Goal: Task Accomplishment & Management: Manage account settings

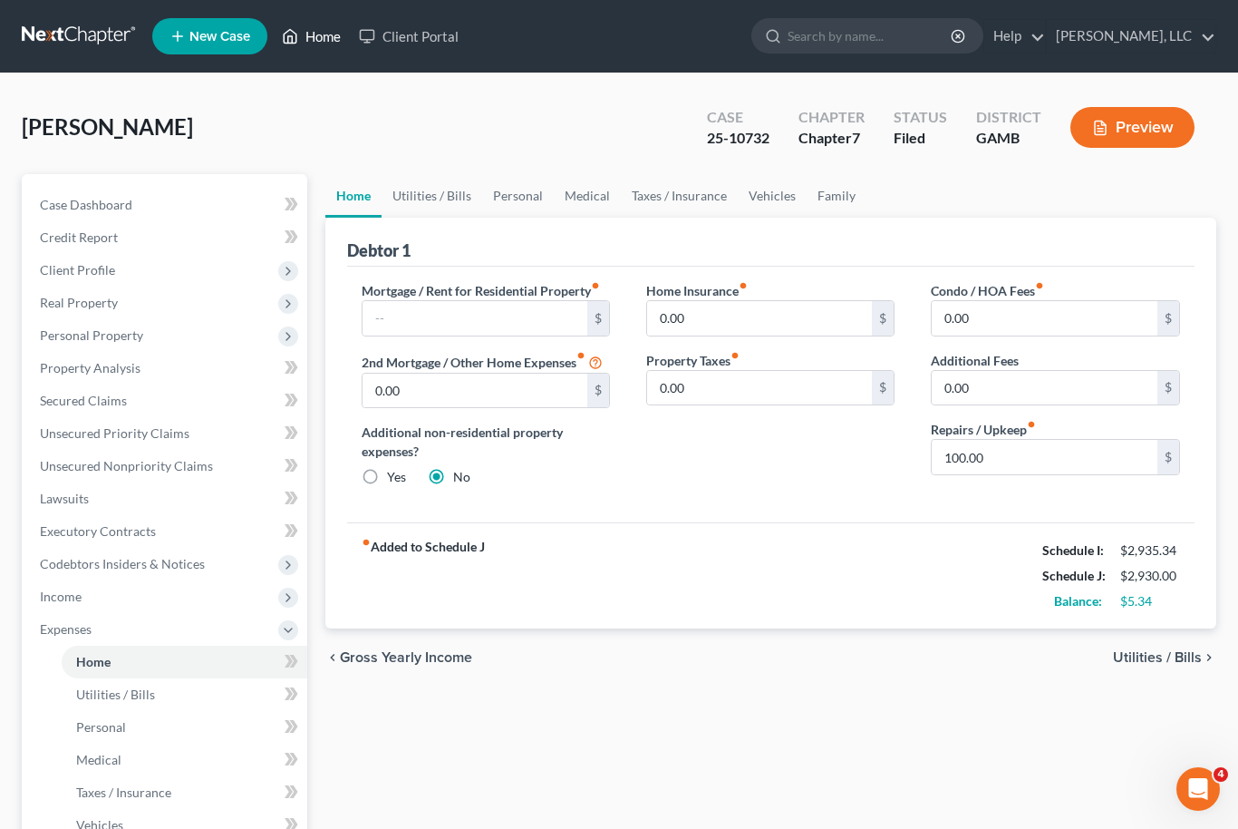
click at [317, 52] on link "Home" at bounding box center [311, 36] width 77 height 33
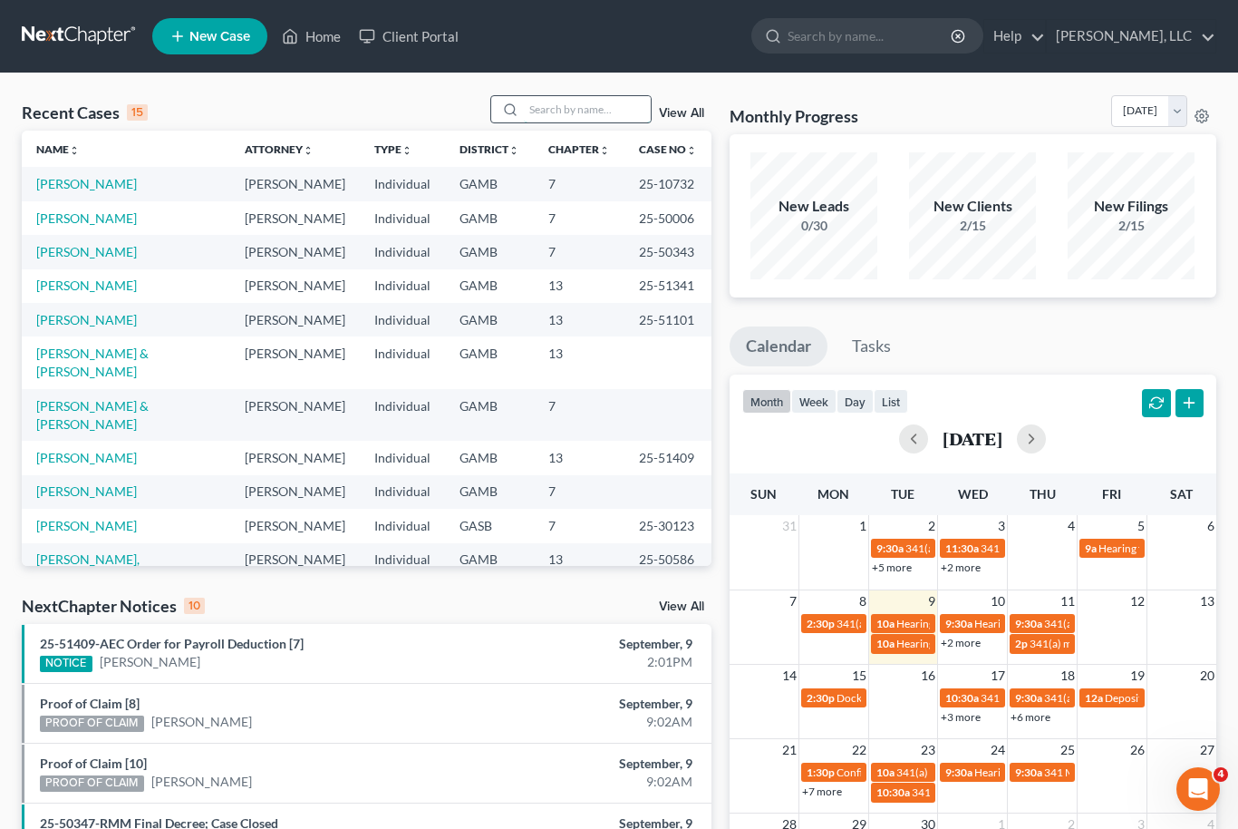
click at [591, 113] on input "search" at bounding box center [587, 109] width 127 height 26
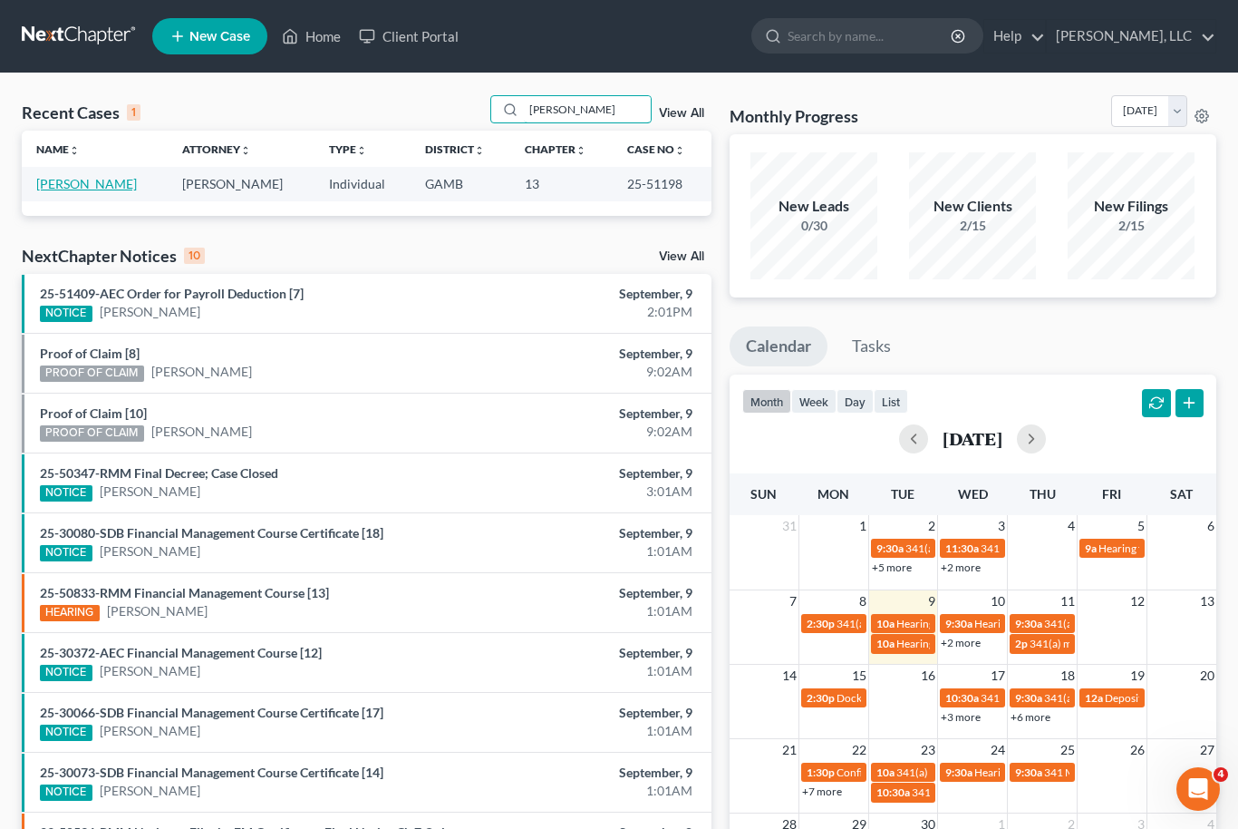
type input "[PERSON_NAME]"
click at [77, 180] on link "[PERSON_NAME]" at bounding box center [86, 183] width 101 height 15
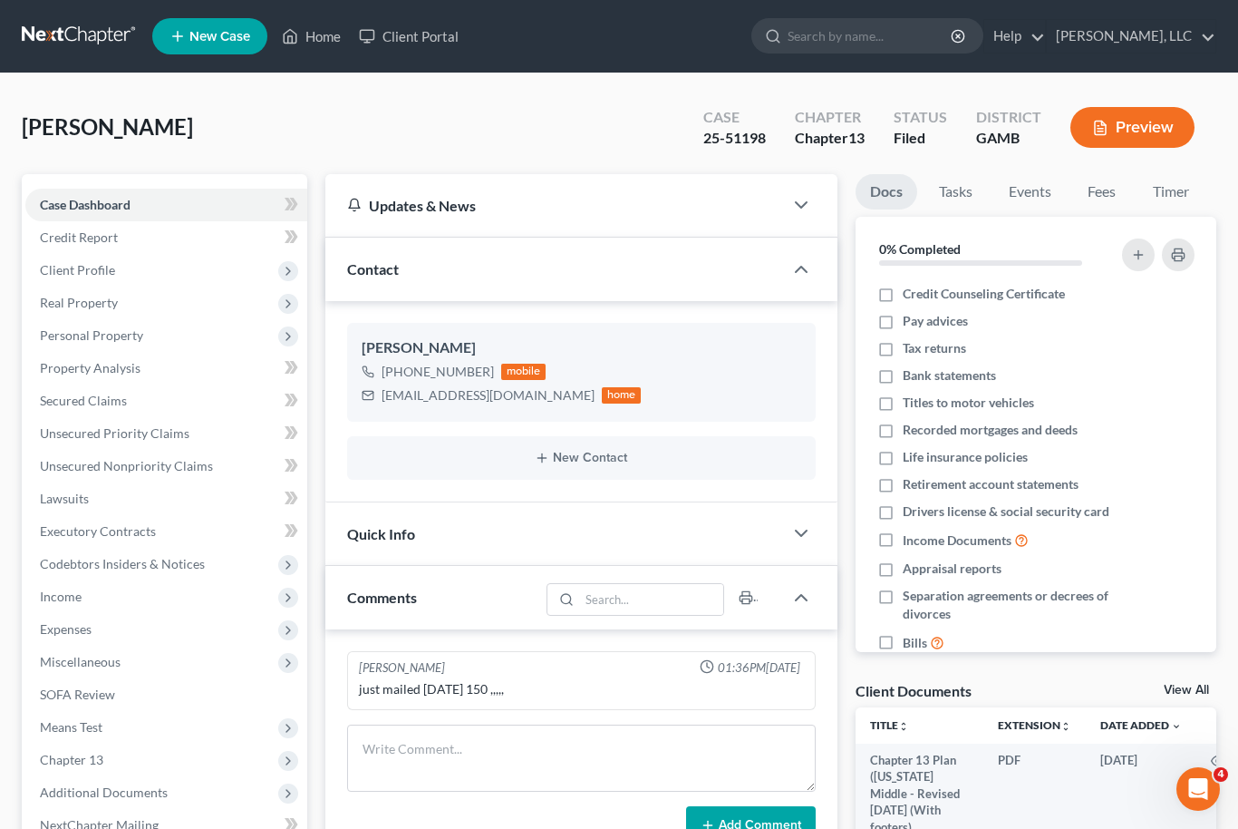
click at [1203, 684] on link "View All" at bounding box center [1186, 689] width 45 height 13
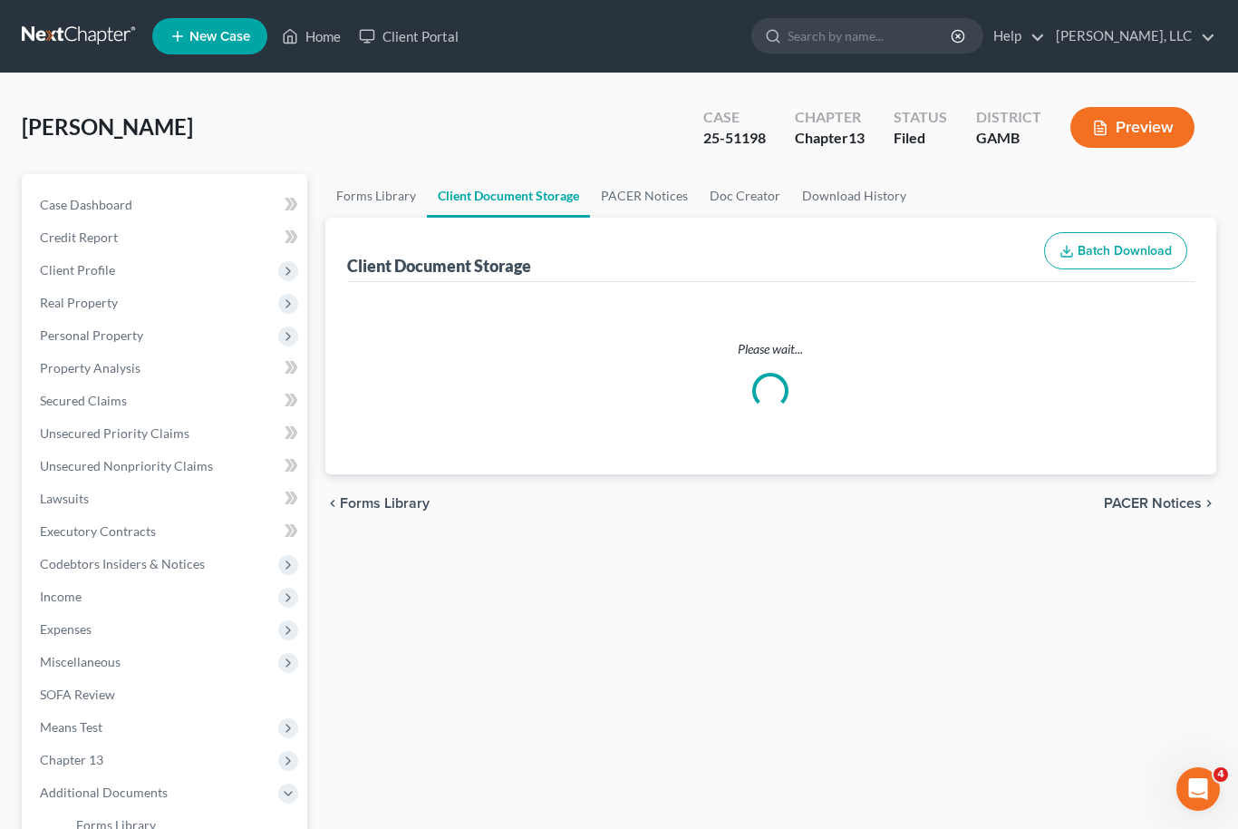
select select "12"
select select "22"
select select "6"
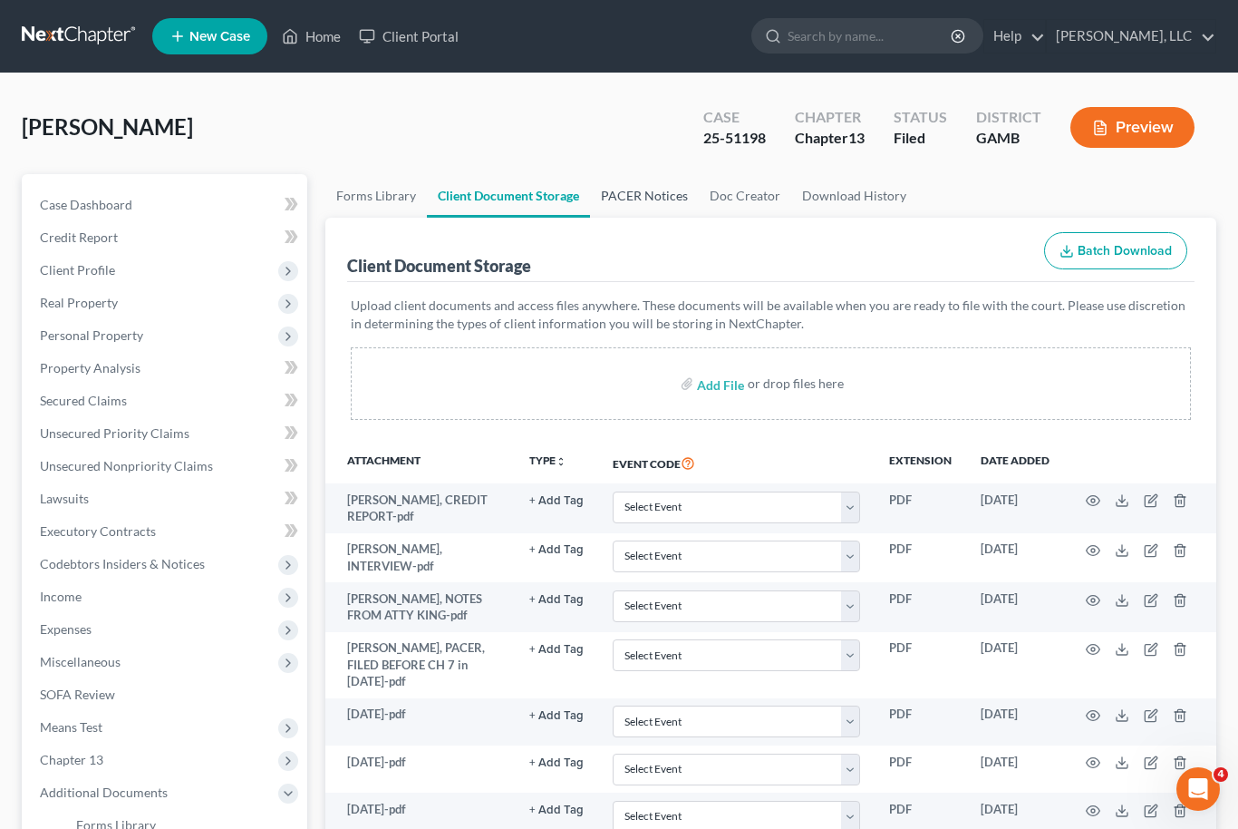
click at [646, 198] on link "PACER Notices" at bounding box center [644, 196] width 109 height 44
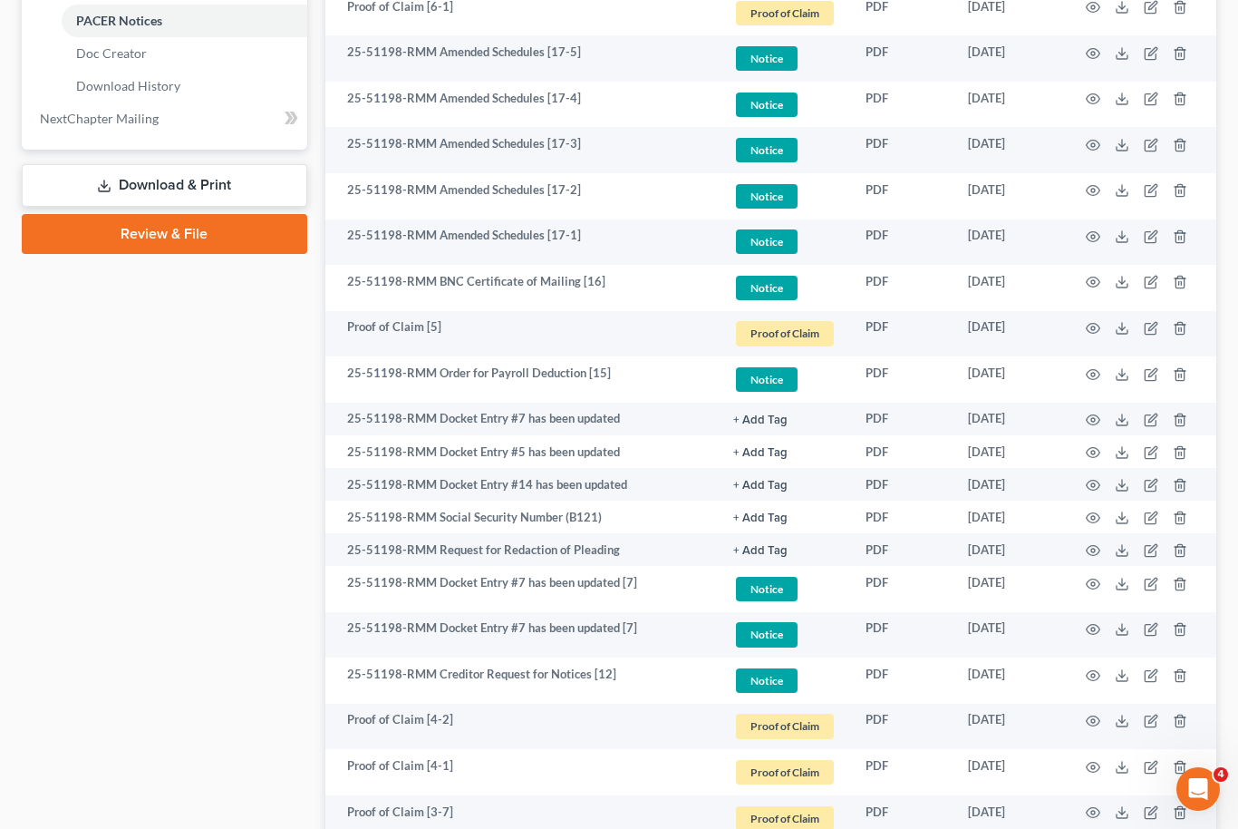
scroll to position [868, 0]
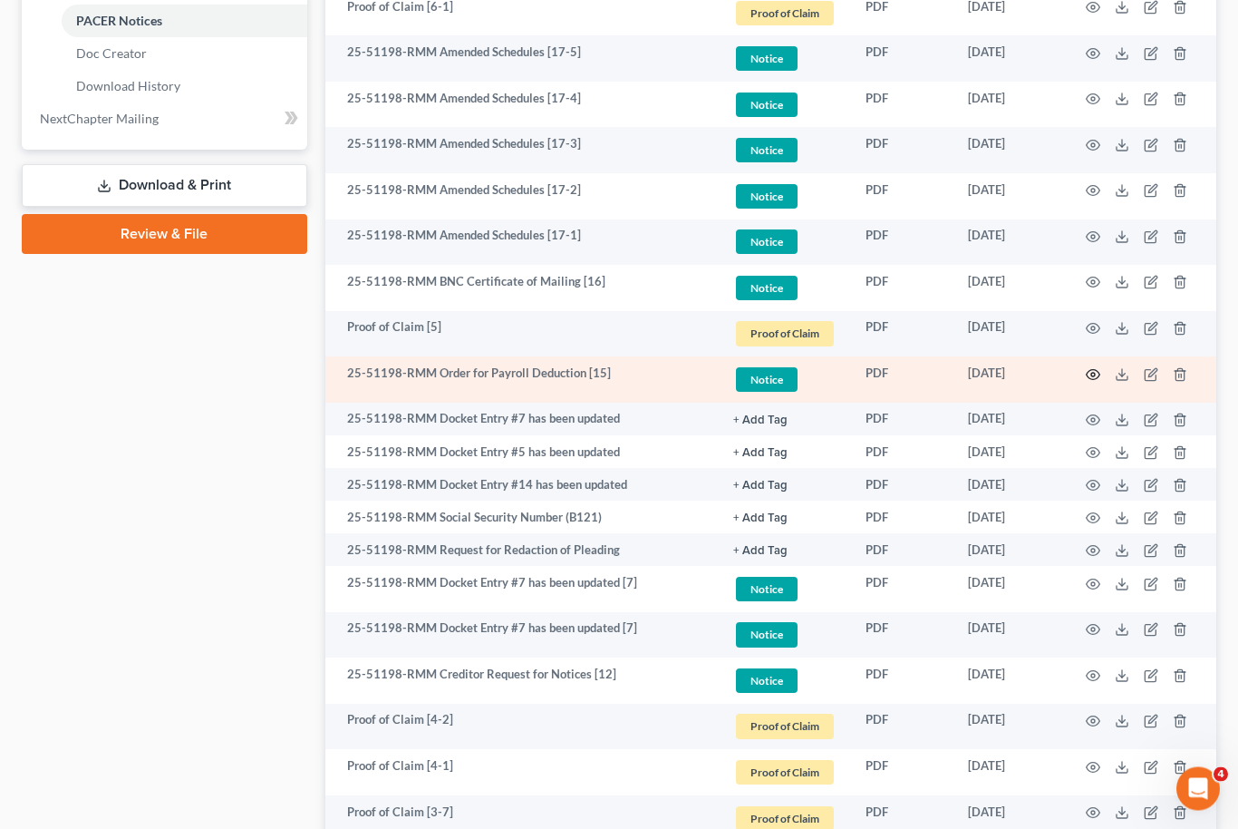
click at [1092, 376] on icon "button" at bounding box center [1094, 375] width 14 height 10
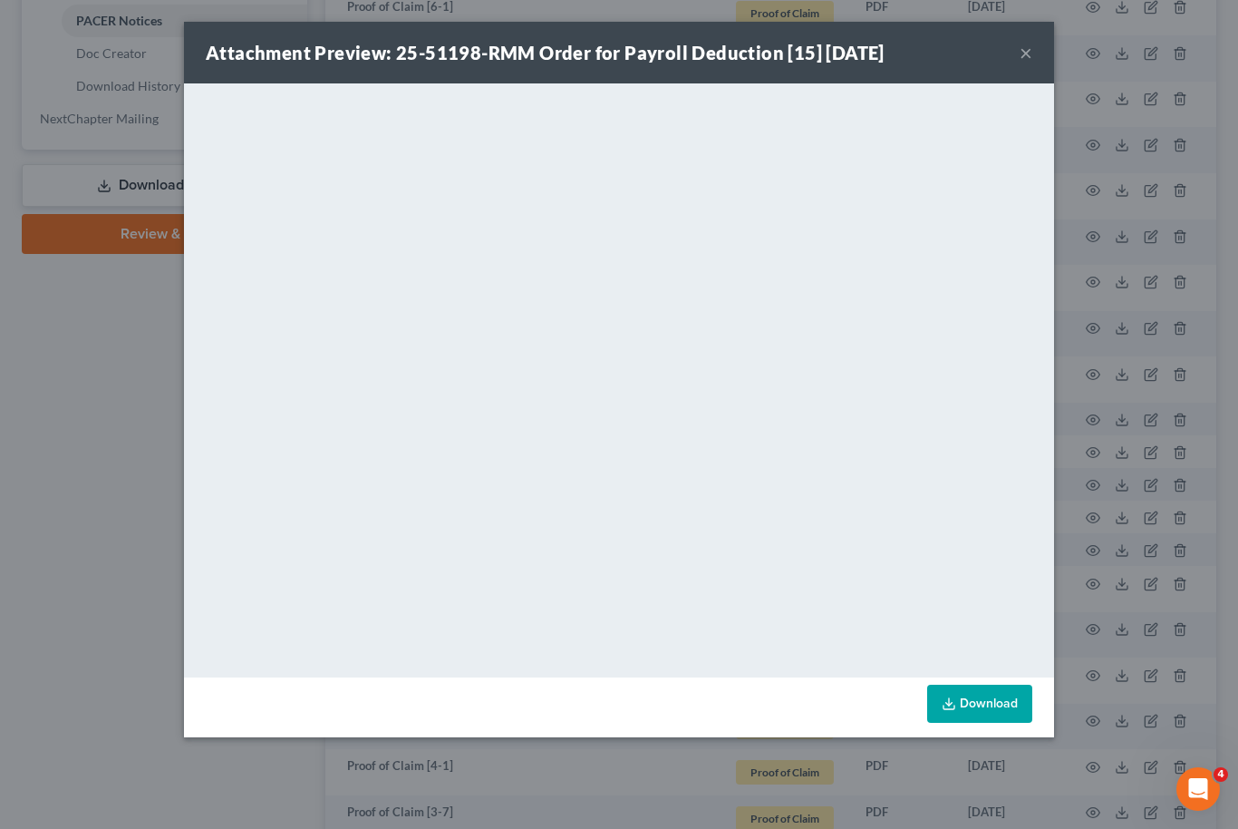
click at [1026, 52] on button "×" at bounding box center [1026, 53] width 13 height 22
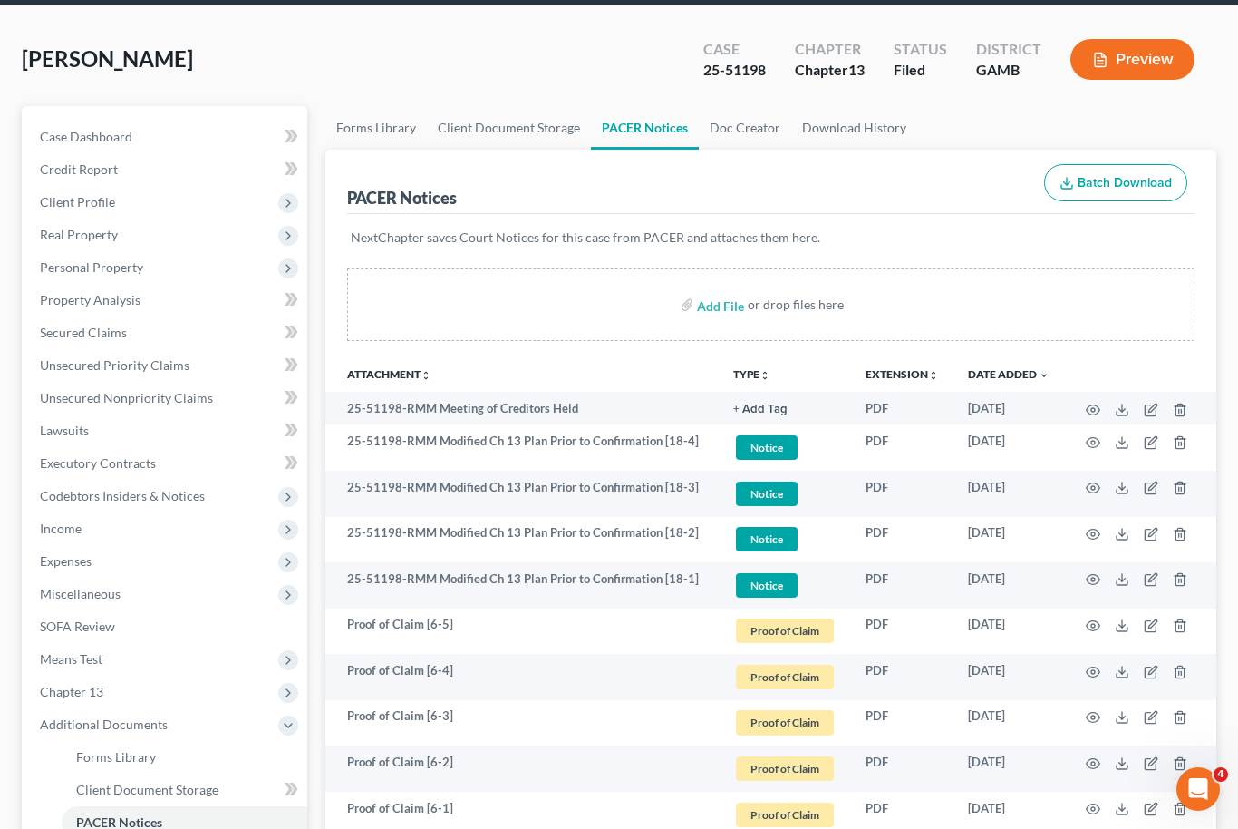
scroll to position [0, 0]
